Goal: Information Seeking & Learning: Learn about a topic

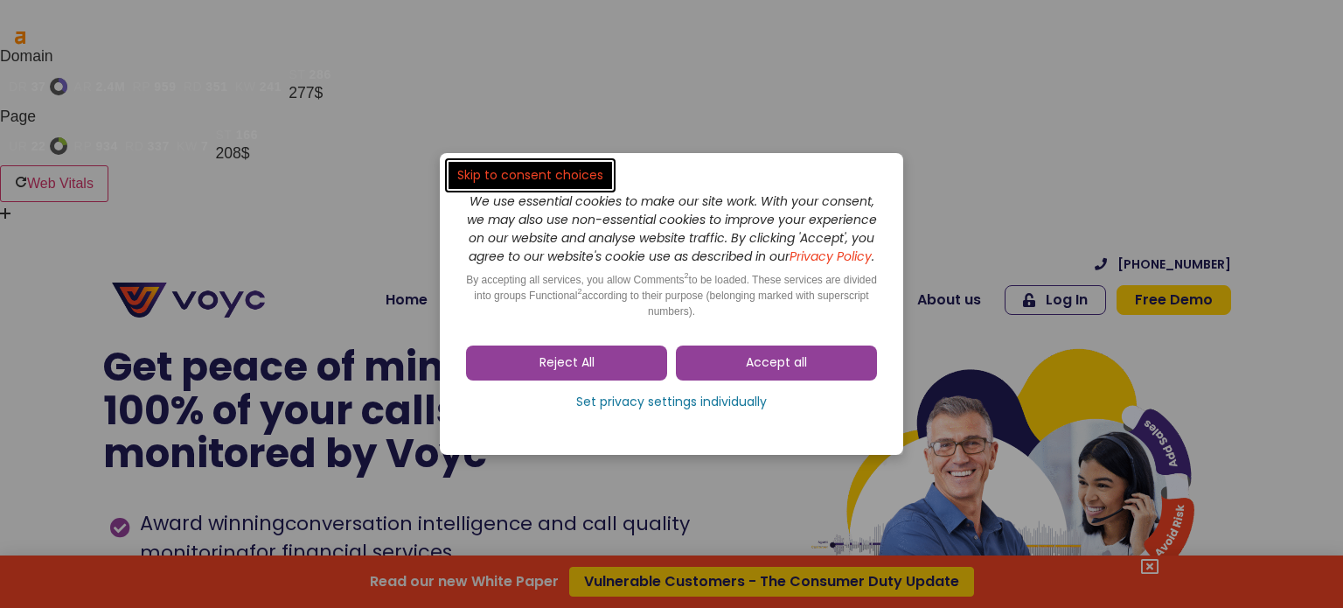
click at [731, 377] on link "Accept all" at bounding box center [776, 362] width 201 height 35
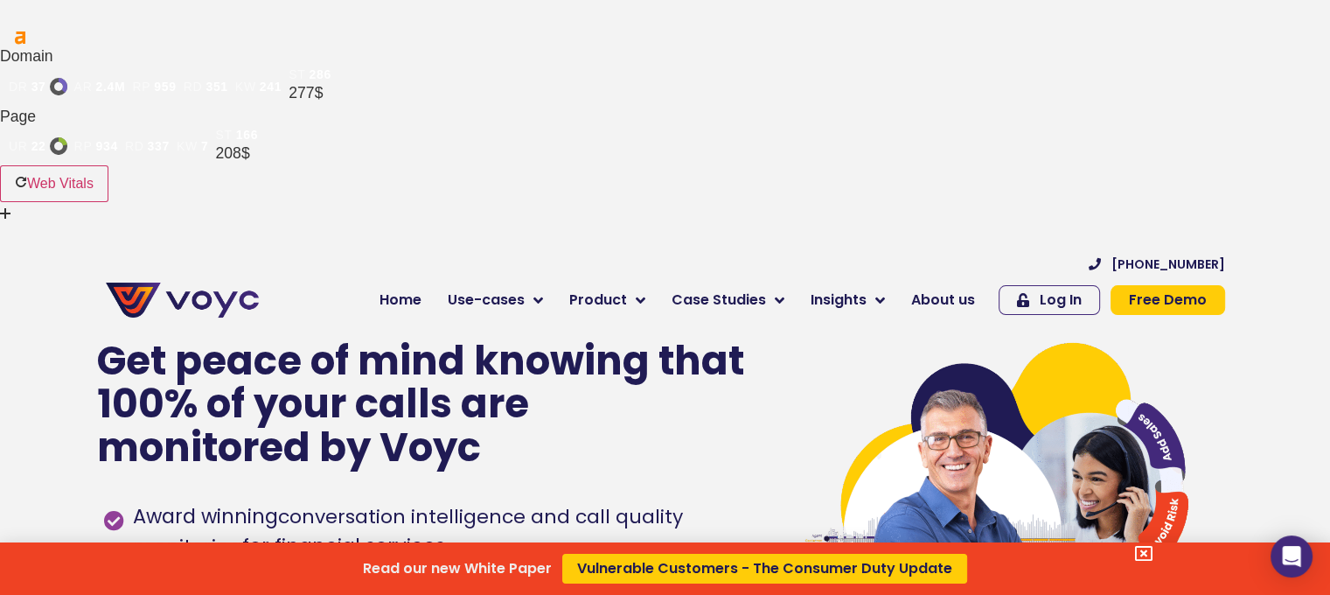
click at [950, 87] on div "Read our new White Paper Vulnerable Customers - The Consumer Duty Update" at bounding box center [665, 297] width 1330 height 595
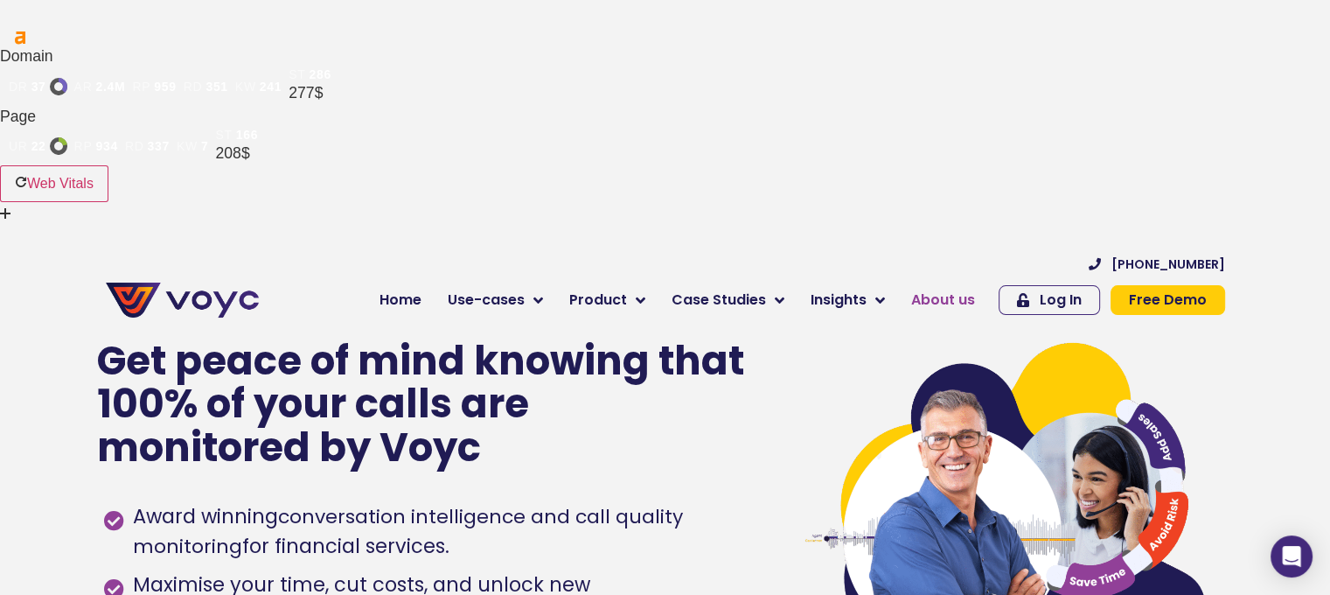
click at [938, 289] on span "About us" at bounding box center [943, 299] width 64 height 21
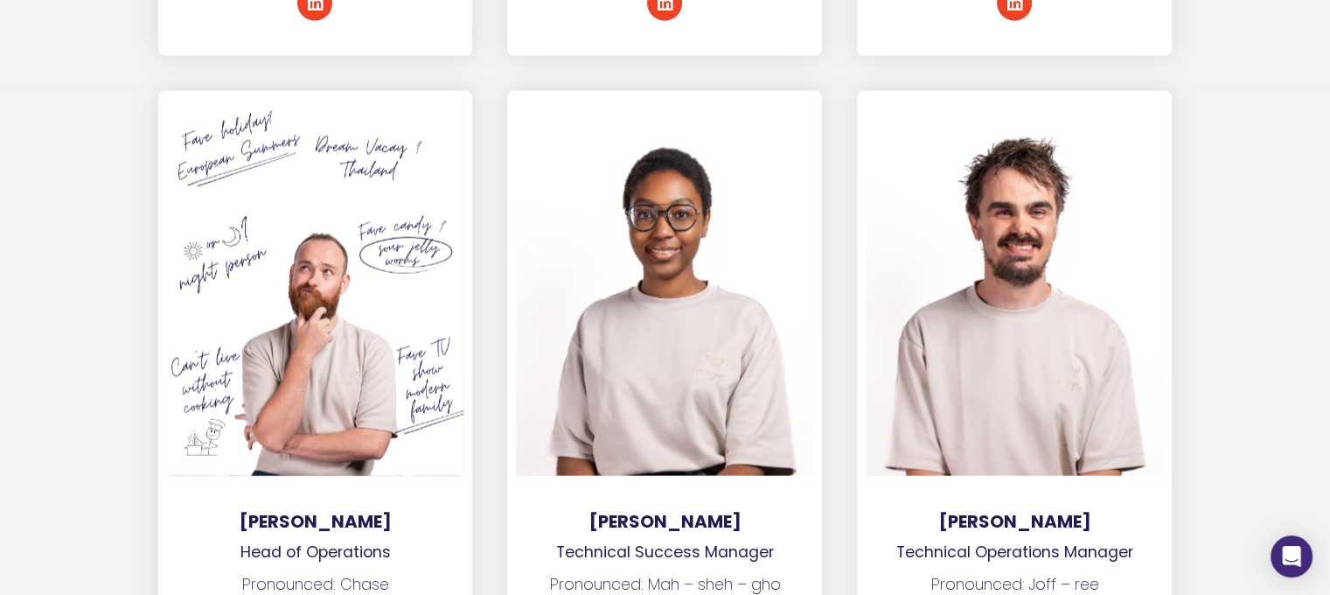
scroll to position [3990, 0]
